Goal: Communication & Community: Answer question/provide support

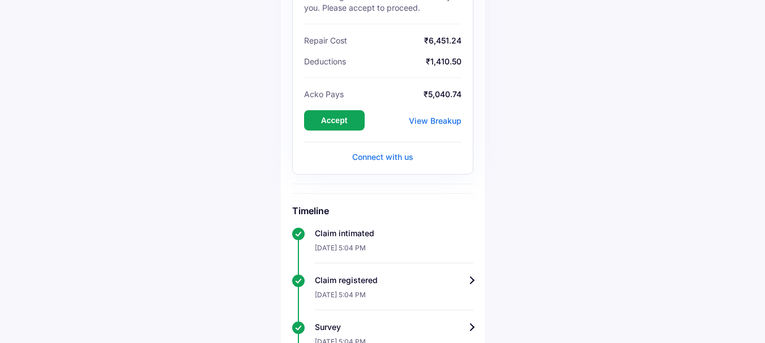
scroll to position [226, 0]
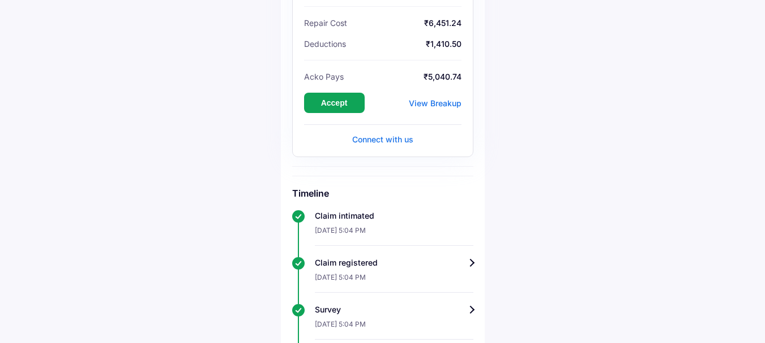
click at [364, 143] on div "Connect with us" at bounding box center [382, 139] width 157 height 11
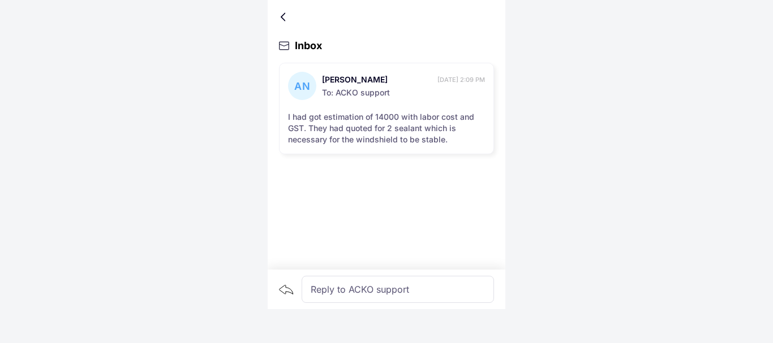
click at [341, 282] on div "Reply to ACKO support" at bounding box center [398, 289] width 192 height 27
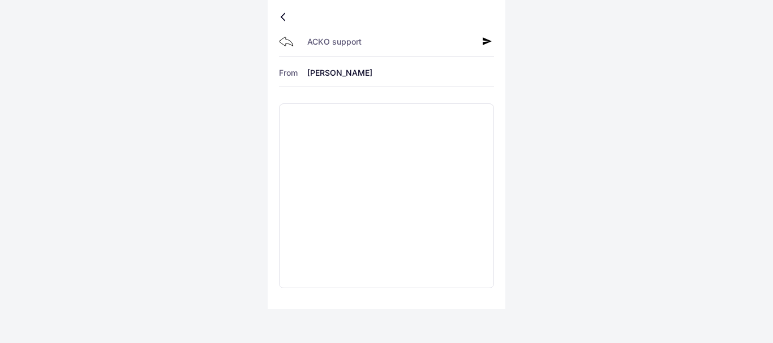
click at [285, 42] on icon at bounding box center [286, 42] width 15 height 10
click at [282, 15] on div at bounding box center [285, 17] width 7 height 6
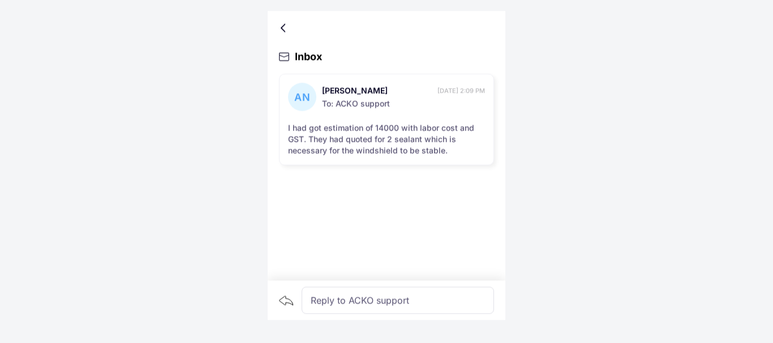
click at [368, 286] on div "Reply to ACKO support" at bounding box center [398, 289] width 192 height 27
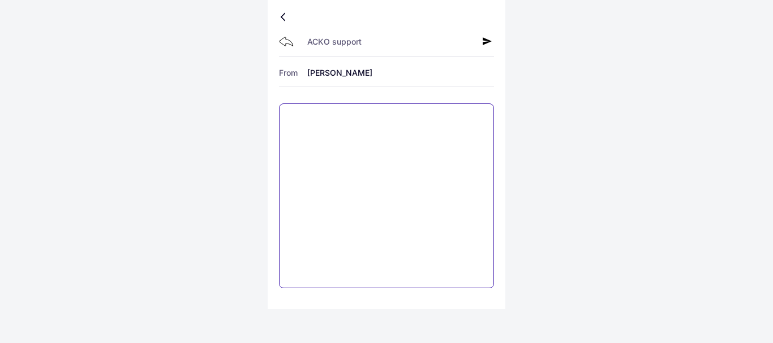
click at [330, 158] on textarea at bounding box center [386, 196] width 215 height 185
type textarea "*"
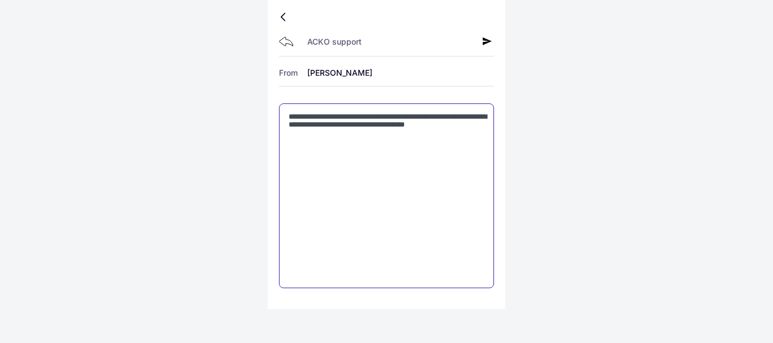
type textarea "**********"
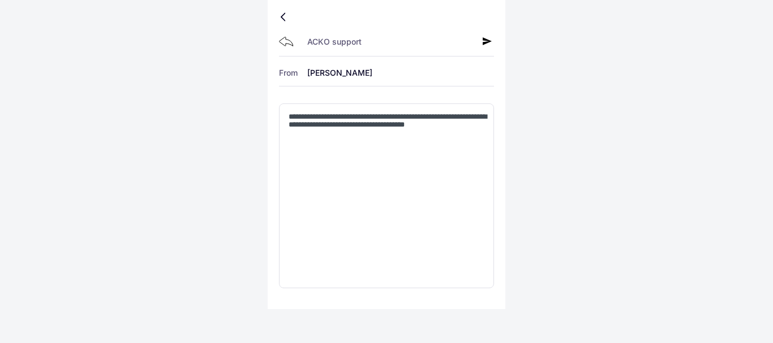
click at [490, 44] on icon at bounding box center [487, 41] width 9 height 9
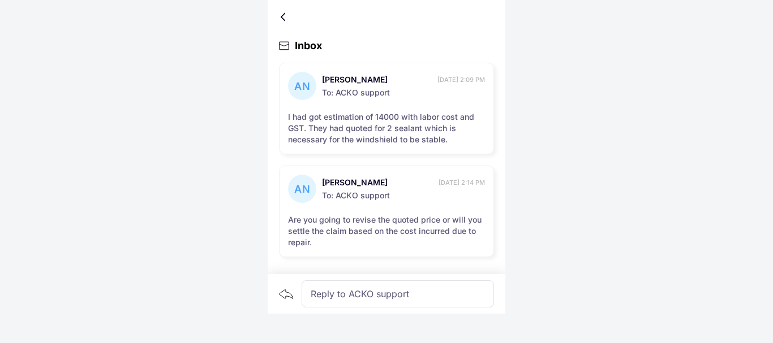
click at [285, 14] on div at bounding box center [285, 17] width 7 height 6
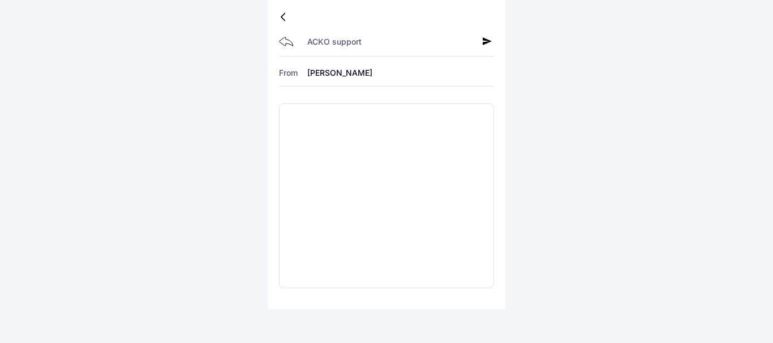
click at [285, 19] on div at bounding box center [285, 17] width 7 height 6
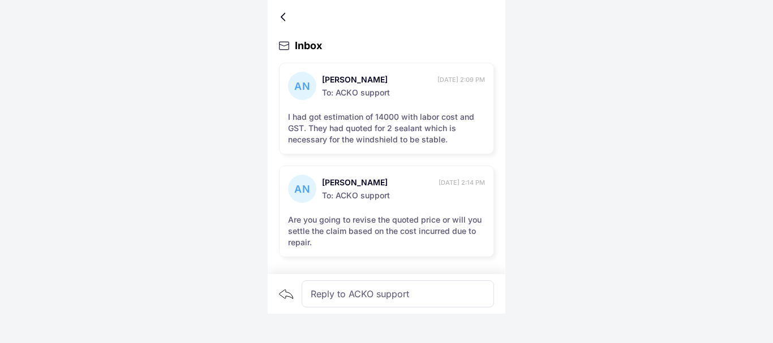
click at [282, 19] on div at bounding box center [285, 17] width 7 height 6
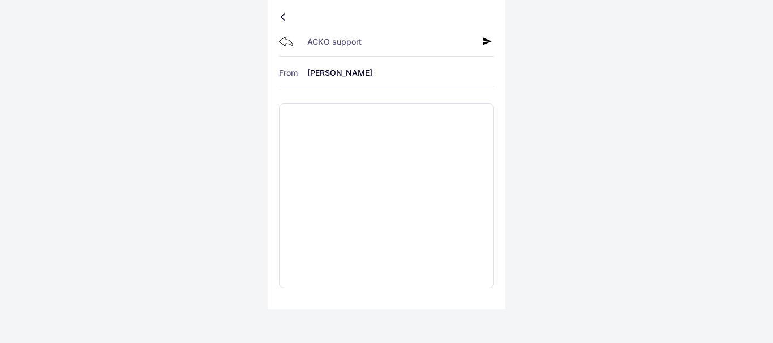
click at [277, 12] on div "ACKO support From [PERSON_NAME]" at bounding box center [387, 155] width 238 height 310
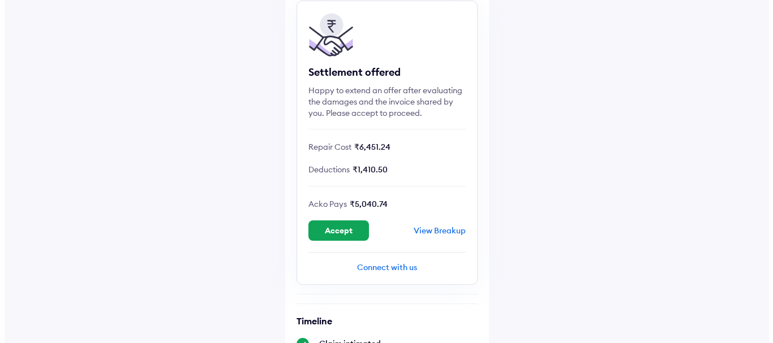
scroll to position [113, 0]
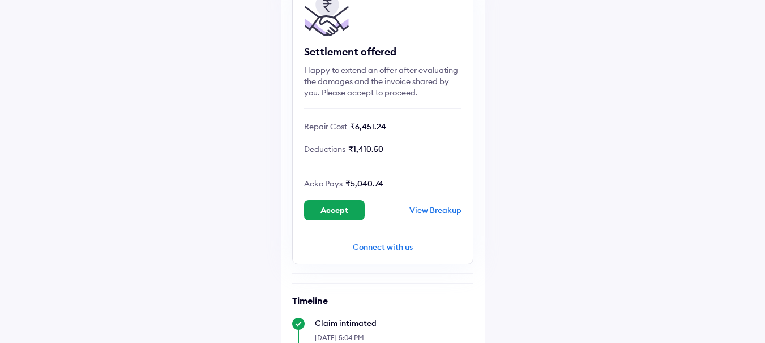
click at [438, 209] on div "View Breakup" at bounding box center [435, 210] width 52 height 10
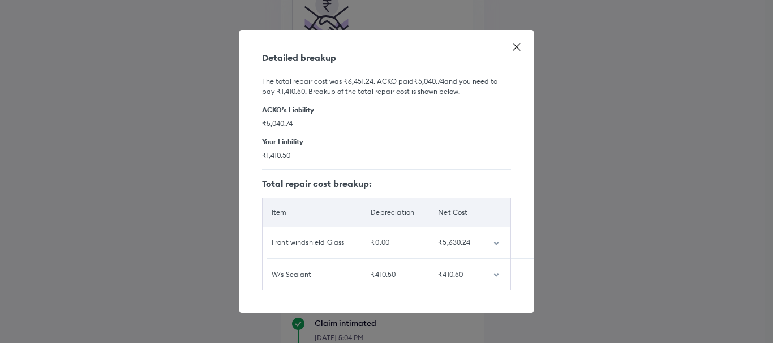
click at [499, 274] on td "customized table" at bounding box center [497, 275] width 27 height 32
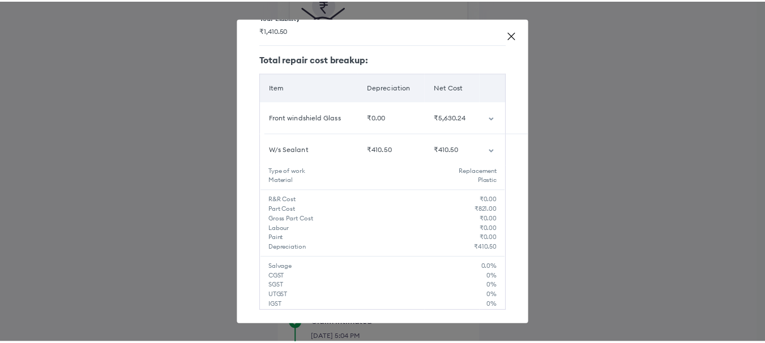
scroll to position [131, 0]
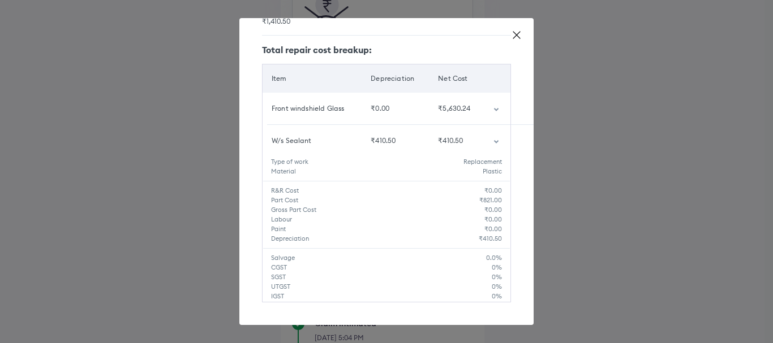
click at [494, 108] on icon "customized table" at bounding box center [496, 109] width 5 height 3
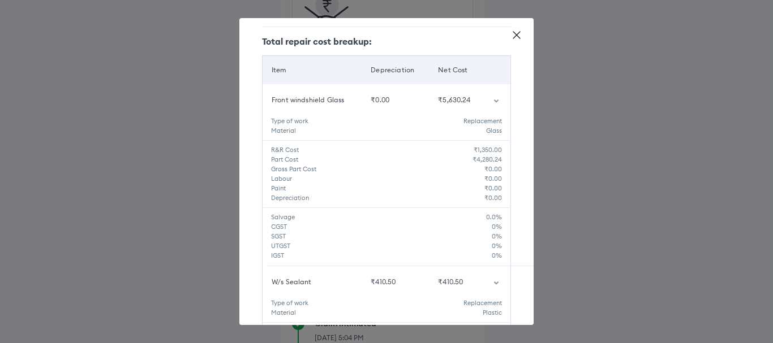
click at [519, 32] on icon at bounding box center [516, 34] width 11 height 11
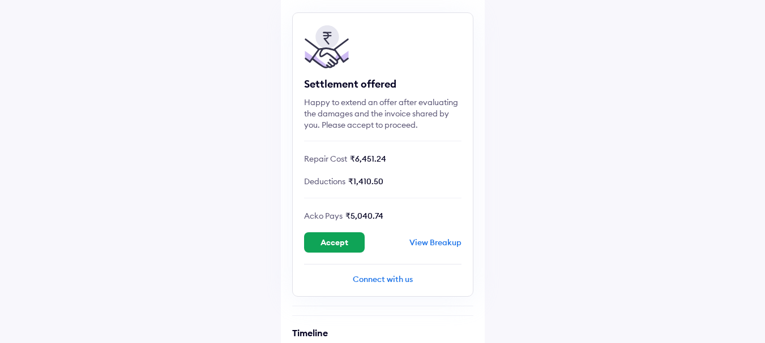
scroll to position [80, 0]
click at [394, 280] on div "Connect with us" at bounding box center [382, 279] width 157 height 11
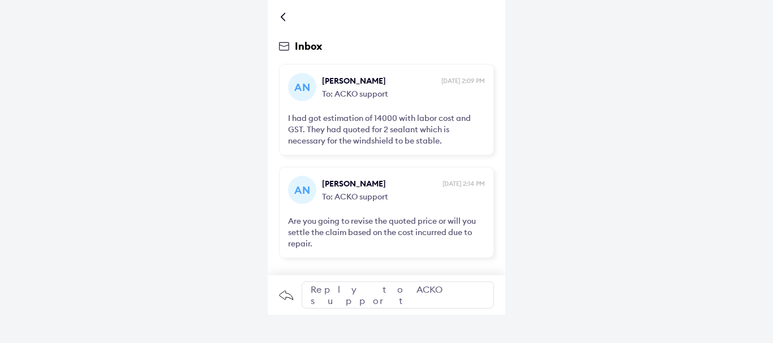
click at [363, 300] on div "Reply to ACKO support" at bounding box center [398, 295] width 192 height 27
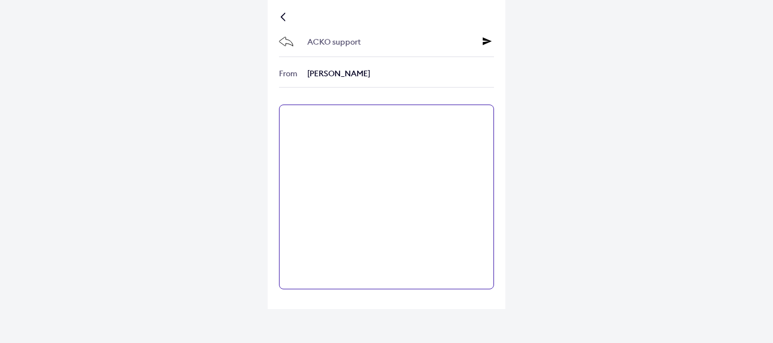
click at [355, 224] on textarea at bounding box center [386, 197] width 215 height 185
type textarea "**********"
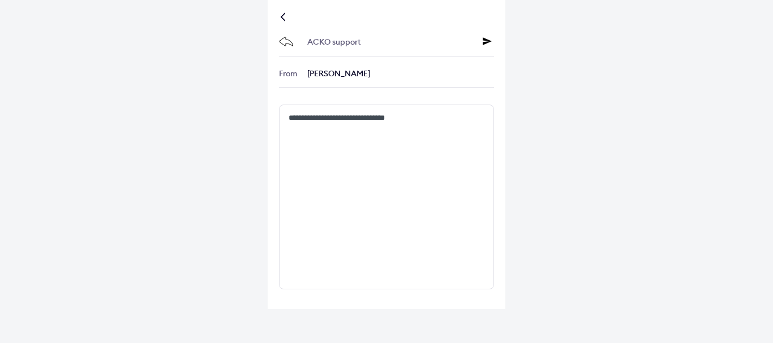
click at [486, 40] on icon at bounding box center [487, 41] width 9 height 9
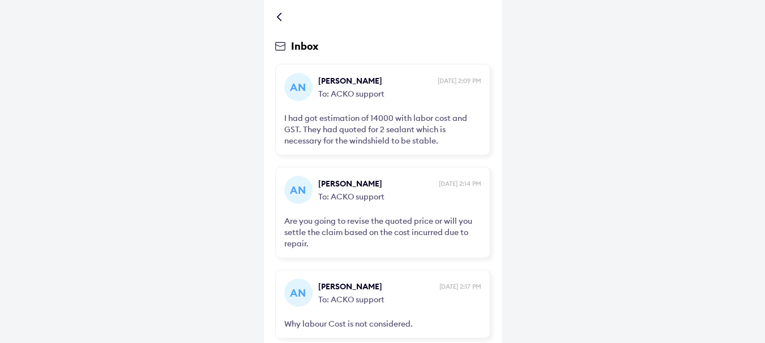
click at [281, 20] on div at bounding box center [281, 17] width 7 height 6
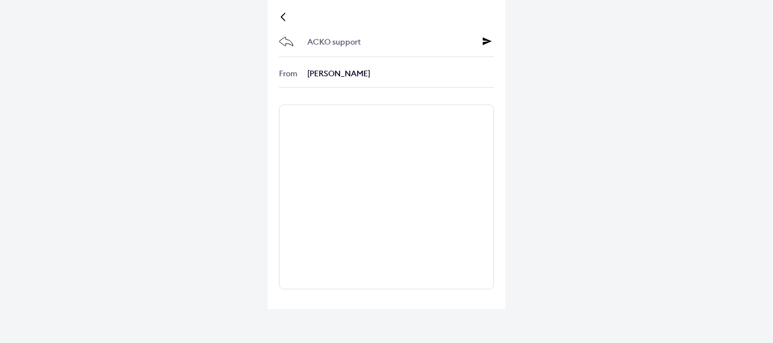
click at [281, 19] on div at bounding box center [386, 16] width 215 height 11
click at [282, 16] on div at bounding box center [285, 17] width 7 height 6
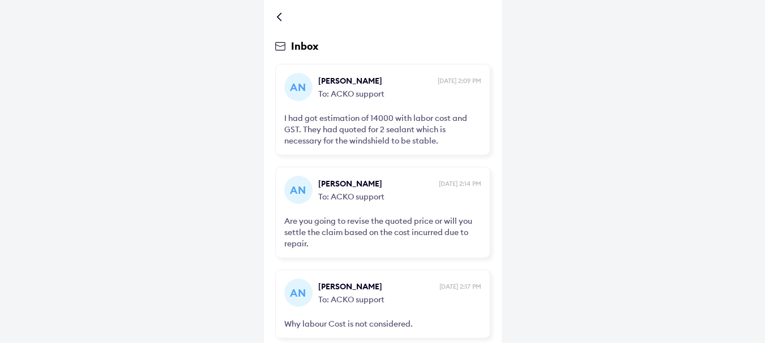
click at [282, 14] on div at bounding box center [281, 17] width 7 height 6
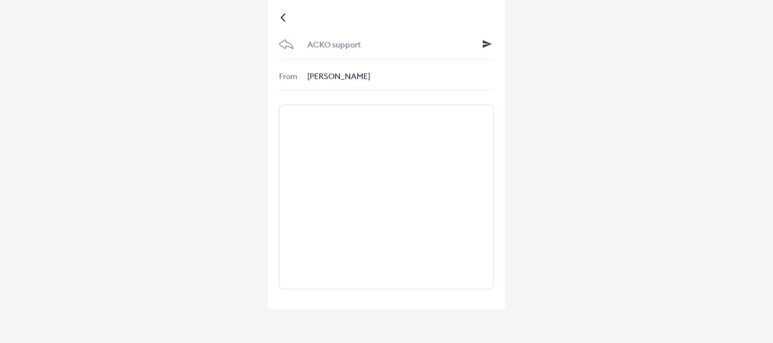
click at [282, 14] on div at bounding box center [386, 16] width 215 height 11
click at [284, 15] on div at bounding box center [285, 17] width 7 height 6
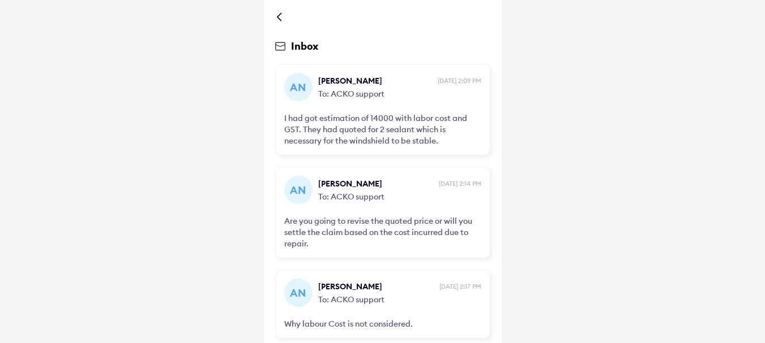
click at [284, 15] on div at bounding box center [281, 17] width 7 height 6
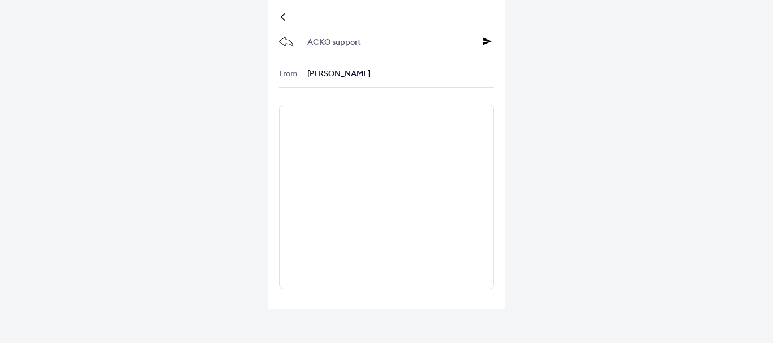
click at [284, 15] on div at bounding box center [285, 17] width 7 height 6
